Goal: Check status: Check status

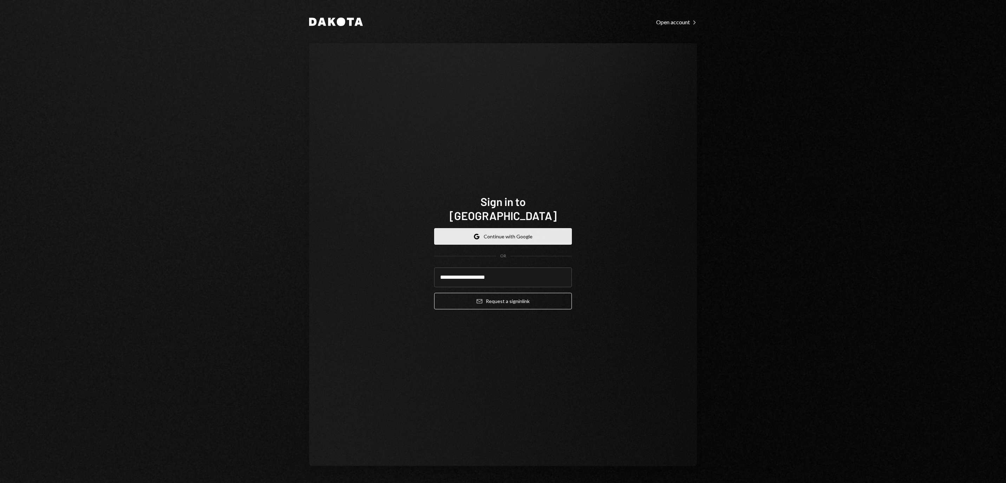
type input "**********"
click at [503, 296] on button "Email Request a sign in link" at bounding box center [503, 301] width 138 height 17
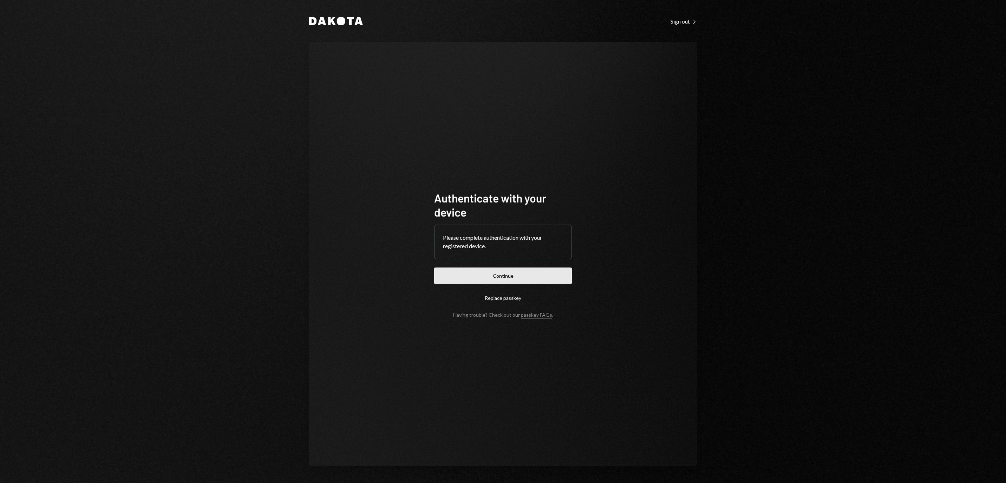
click at [521, 271] on button "Continue" at bounding box center [503, 275] width 138 height 17
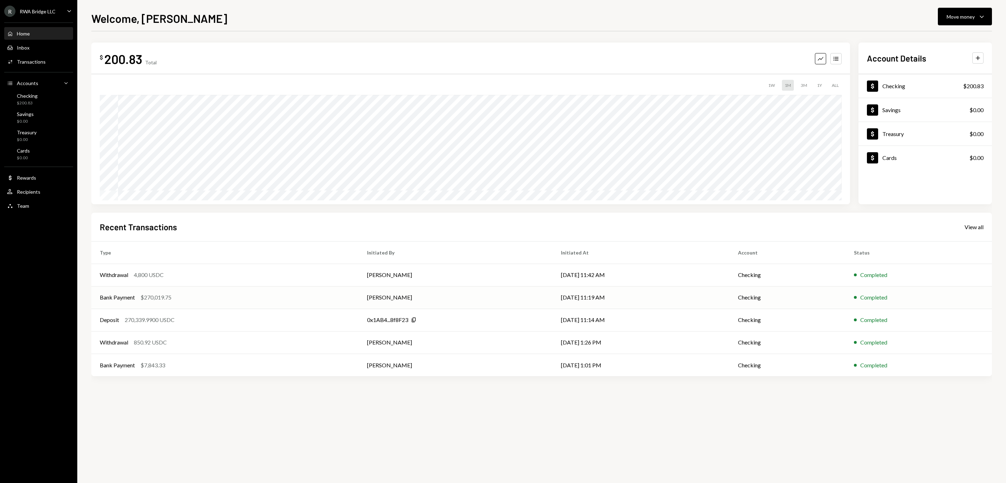
click at [462, 287] on td "[PERSON_NAME]" at bounding box center [456, 297] width 194 height 22
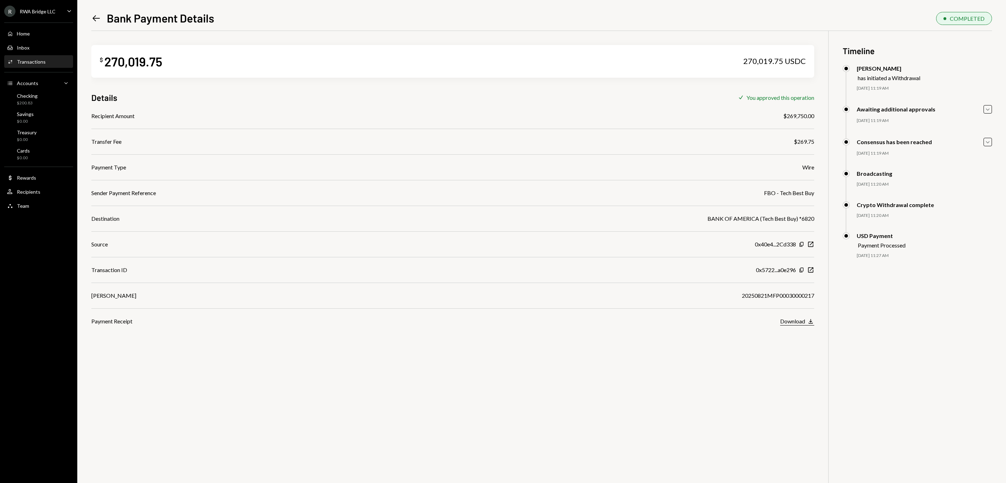
click at [792, 322] on div "Download" at bounding box center [792, 321] width 25 height 7
click at [40, 195] on div "Recipients" at bounding box center [29, 192] width 24 height 6
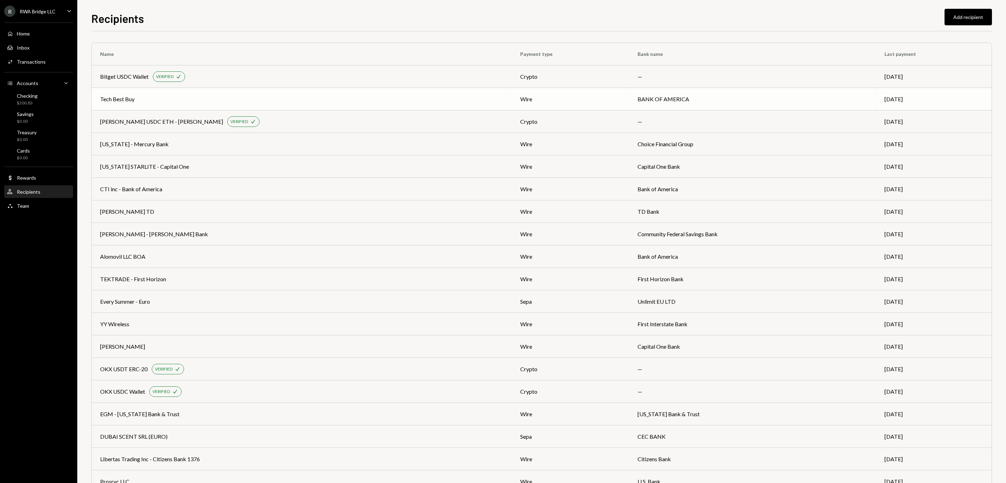
click at [323, 96] on div "Tech Best Buy" at bounding box center [301, 99] width 403 height 8
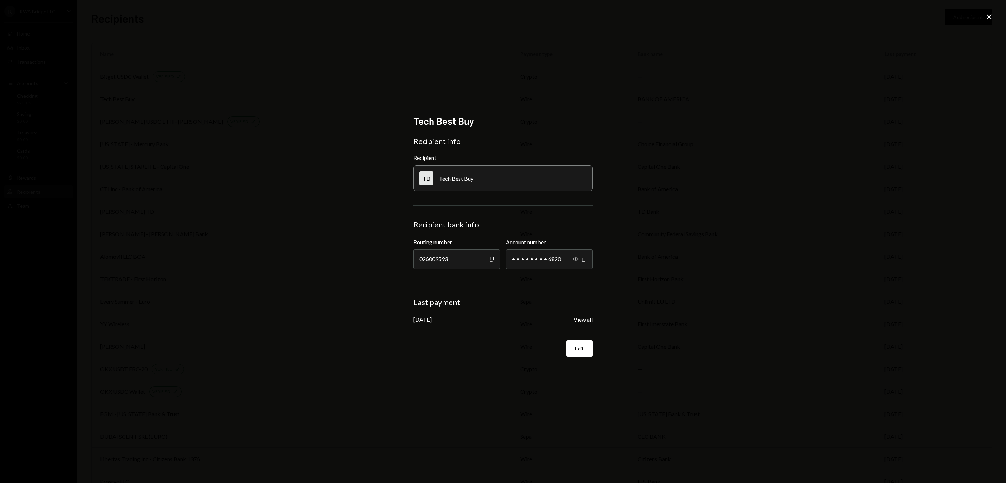
click at [576, 259] on icon "button" at bounding box center [576, 259] width 6 height 4
click at [988, 16] on icon "Close" at bounding box center [989, 17] width 8 height 8
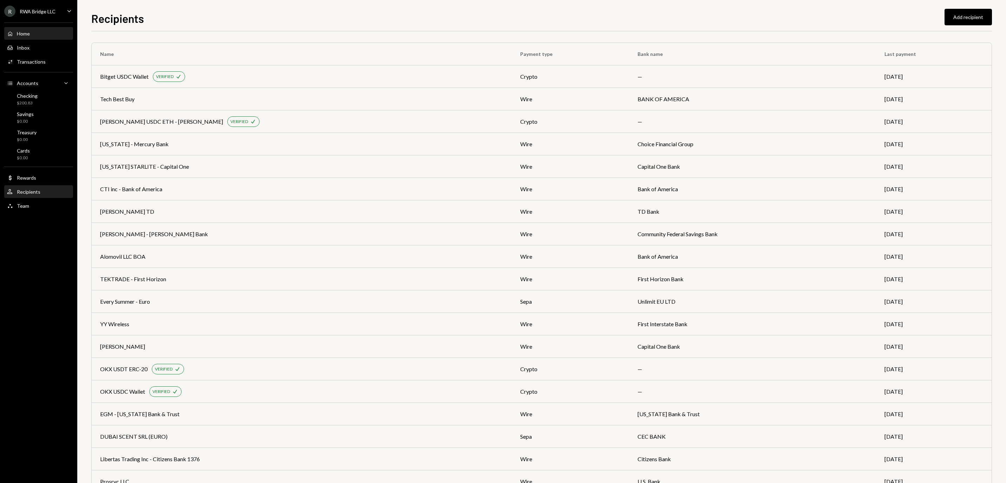
click at [53, 37] on div "Home Home" at bounding box center [38, 34] width 63 height 6
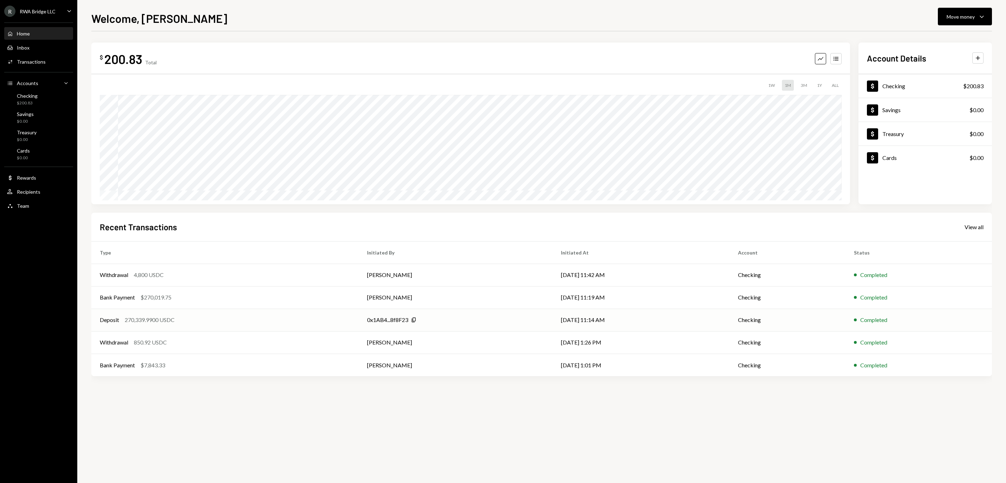
click at [325, 322] on div "Deposit 270,339.9900 USDC" at bounding box center [225, 319] width 250 height 8
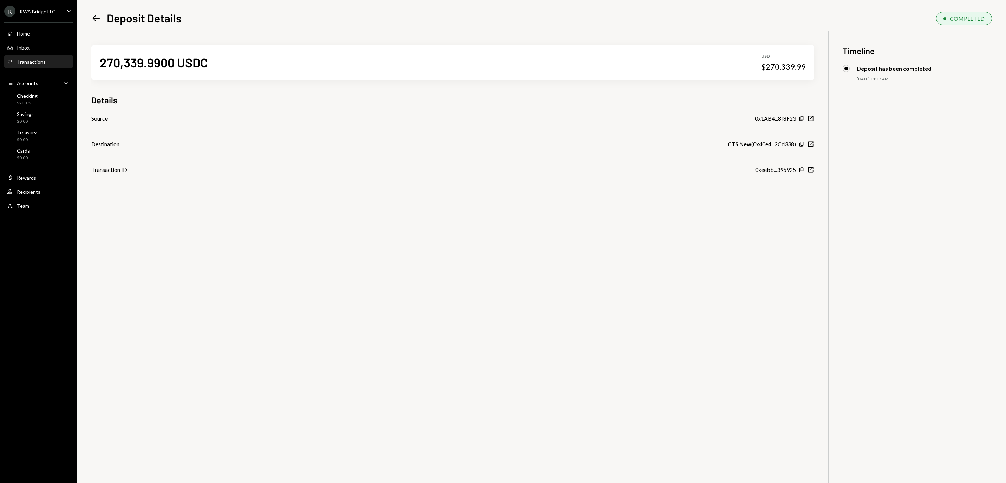
click at [91, 19] on icon "Left Arrow" at bounding box center [96, 18] width 10 height 10
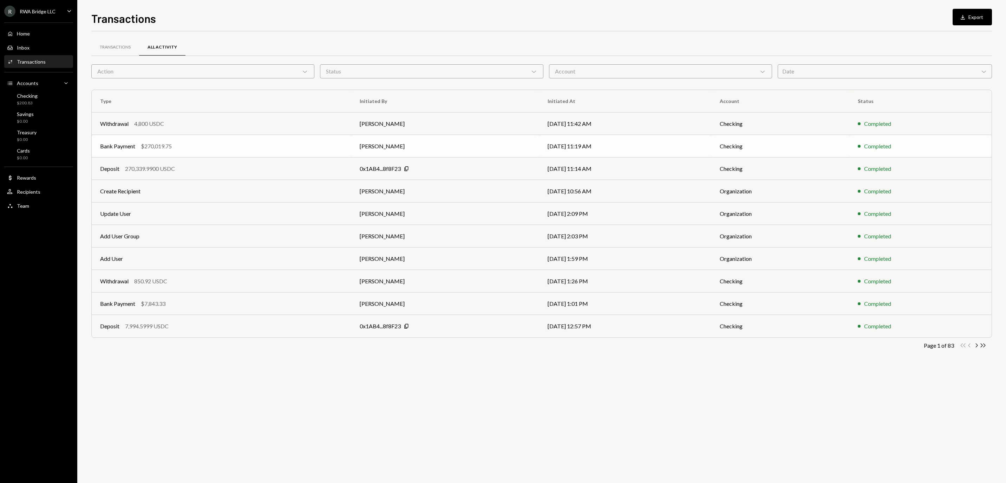
click at [224, 153] on td "Bank Payment $270,019.75" at bounding box center [222, 146] width 260 height 22
